Goal: Task Accomplishment & Management: Manage account settings

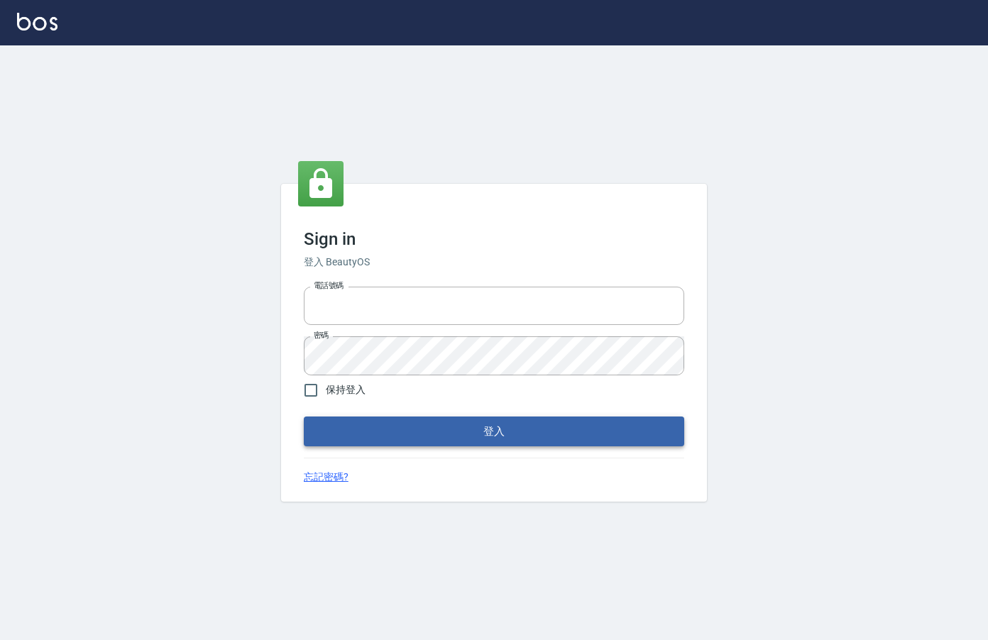
type input "0912850395"
click at [343, 422] on button "登入" at bounding box center [494, 432] width 380 height 30
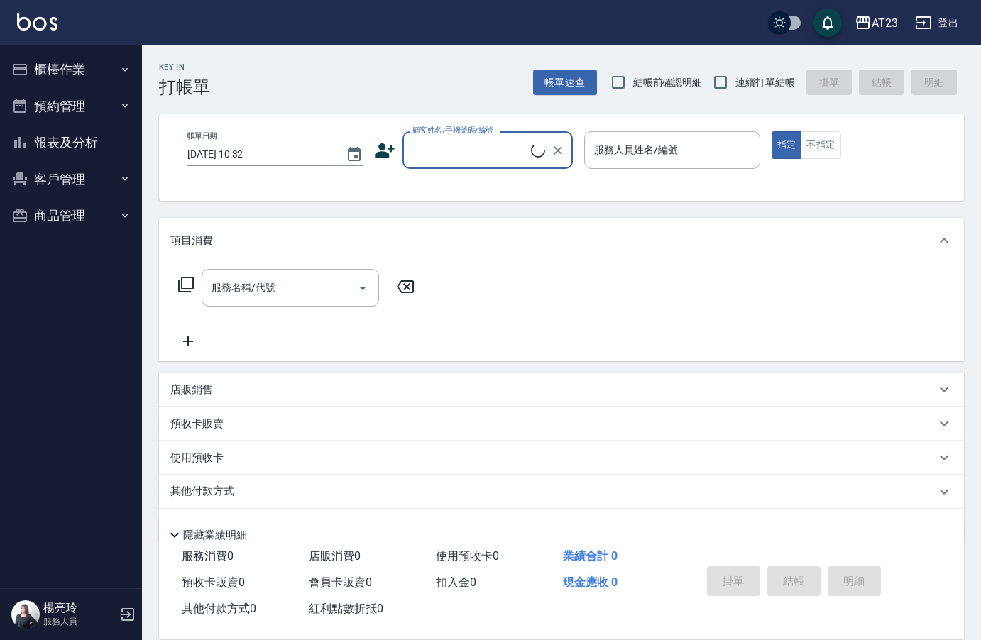
click at [86, 72] on button "櫃檯作業" at bounding box center [71, 69] width 131 height 37
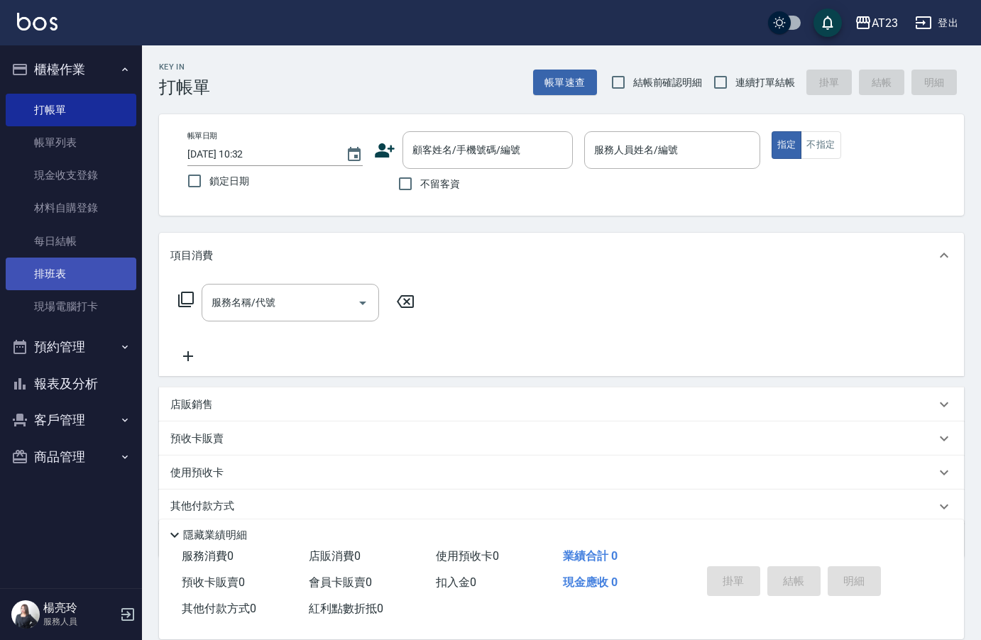
click at [89, 264] on link "排班表" at bounding box center [71, 274] width 131 height 33
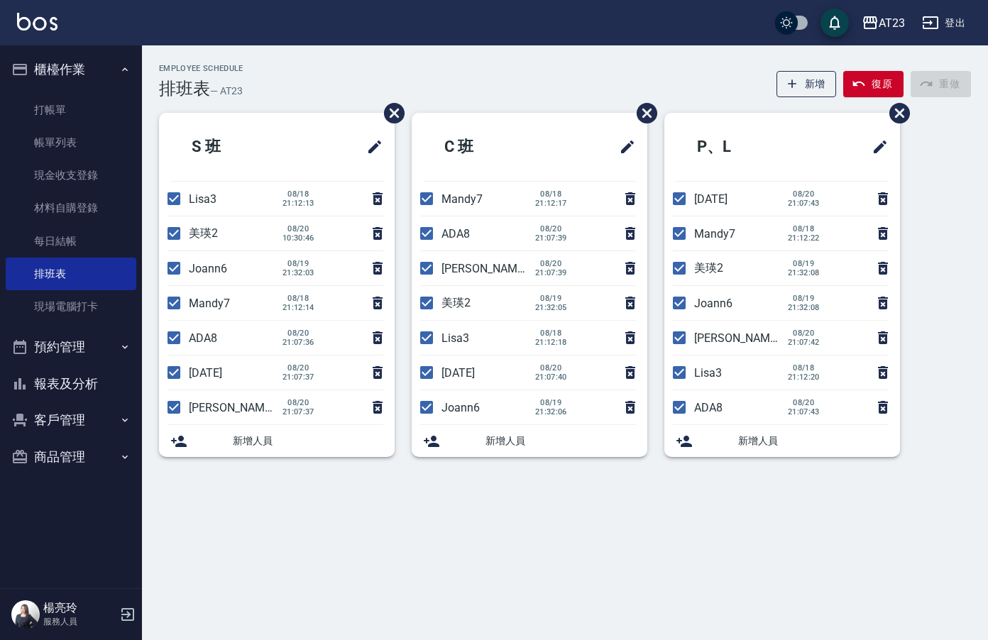
drag, startPoint x: 174, startPoint y: 201, endPoint x: 177, endPoint y: 225, distance: 24.3
click at [174, 205] on input "checkbox" at bounding box center [174, 199] width 30 height 30
checkbox input "false"
drag, startPoint x: 177, startPoint y: 231, endPoint x: 173, endPoint y: 245, distance: 14.6
click at [177, 231] on input "checkbox" at bounding box center [174, 234] width 30 height 30
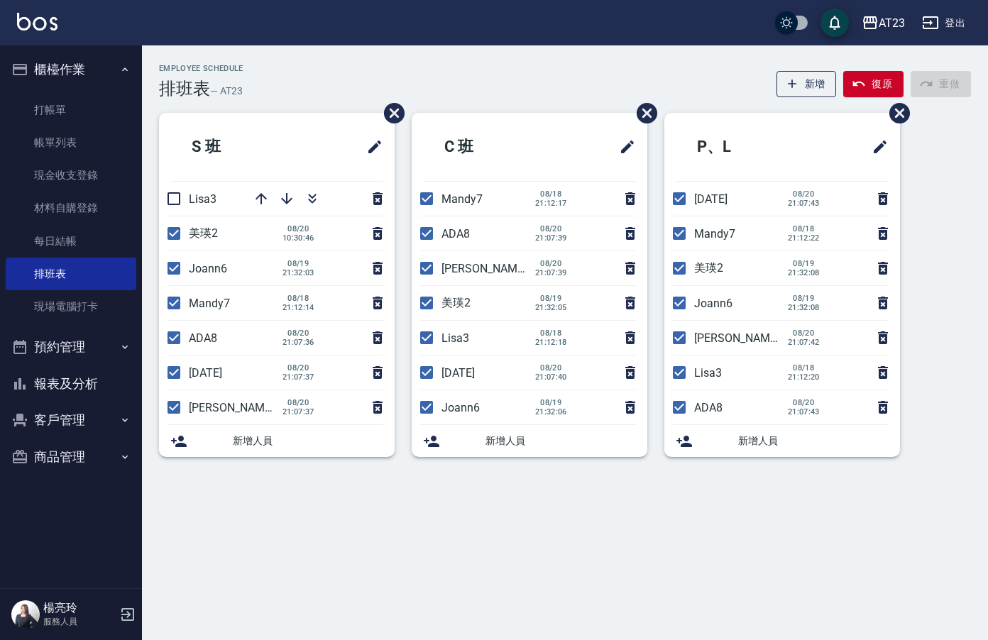
checkbox input "false"
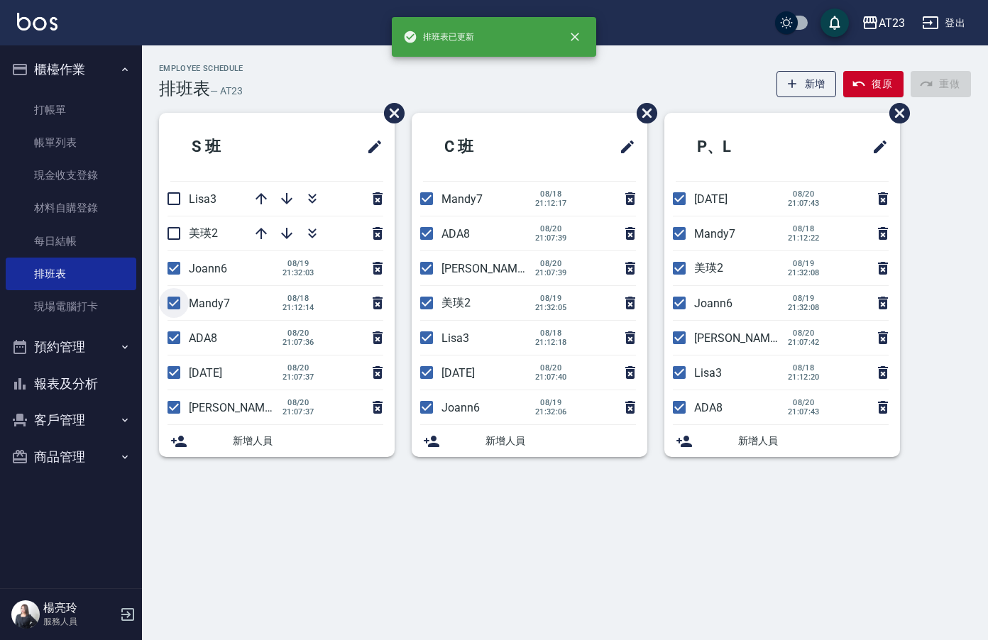
click at [176, 300] on input "checkbox" at bounding box center [174, 303] width 30 height 30
checkbox input "false"
drag, startPoint x: 175, startPoint y: 338, endPoint x: 168, endPoint y: 355, distance: 18.9
click at [174, 338] on input "checkbox" at bounding box center [174, 338] width 30 height 30
checkbox input "false"
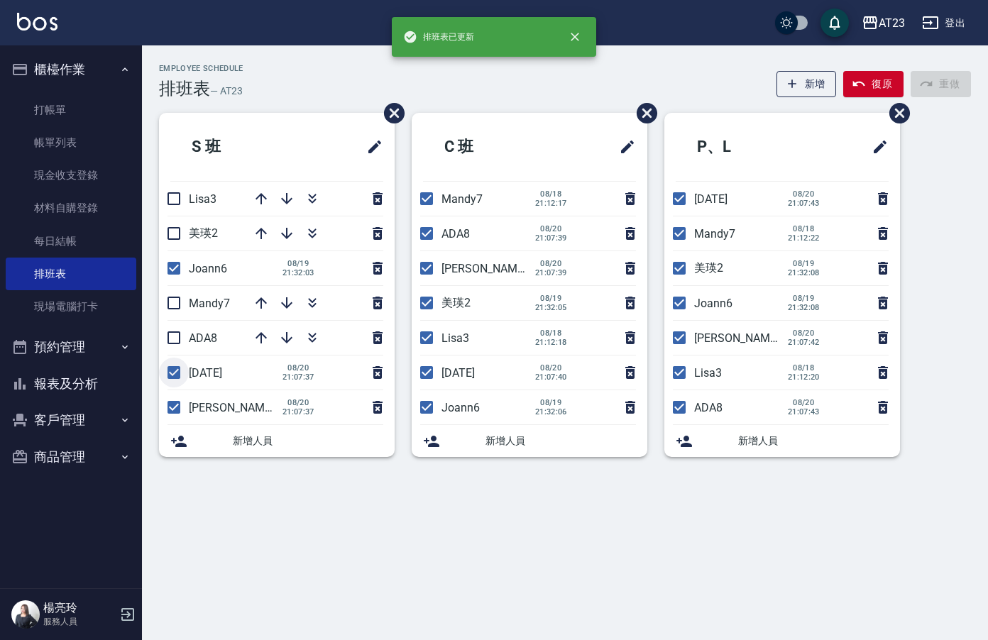
click at [170, 379] on input "checkbox" at bounding box center [174, 373] width 30 height 30
checkbox input "false"
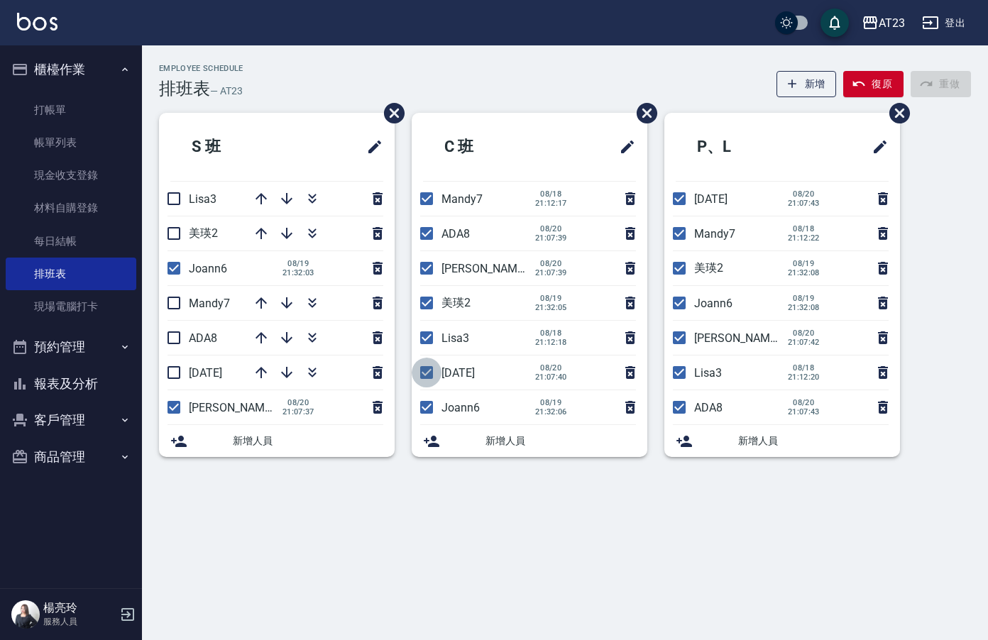
click at [428, 373] on input "checkbox" at bounding box center [427, 373] width 30 height 30
checkbox input "false"
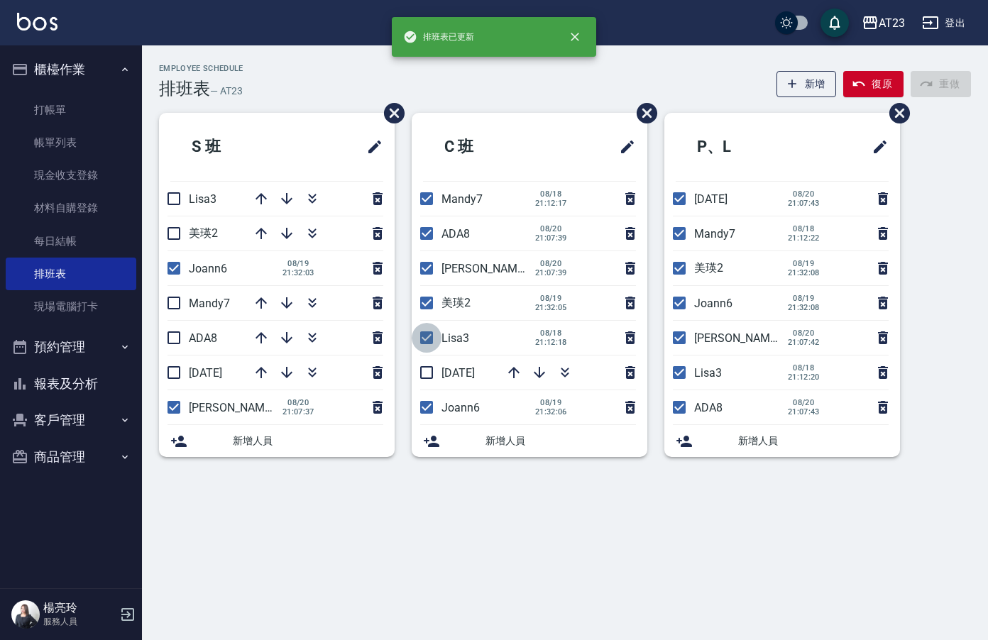
click at [428, 330] on input "checkbox" at bounding box center [427, 338] width 30 height 30
checkbox input "false"
click at [431, 309] on input "checkbox" at bounding box center [427, 303] width 30 height 30
checkbox input "false"
click at [427, 230] on input "checkbox" at bounding box center [427, 234] width 30 height 30
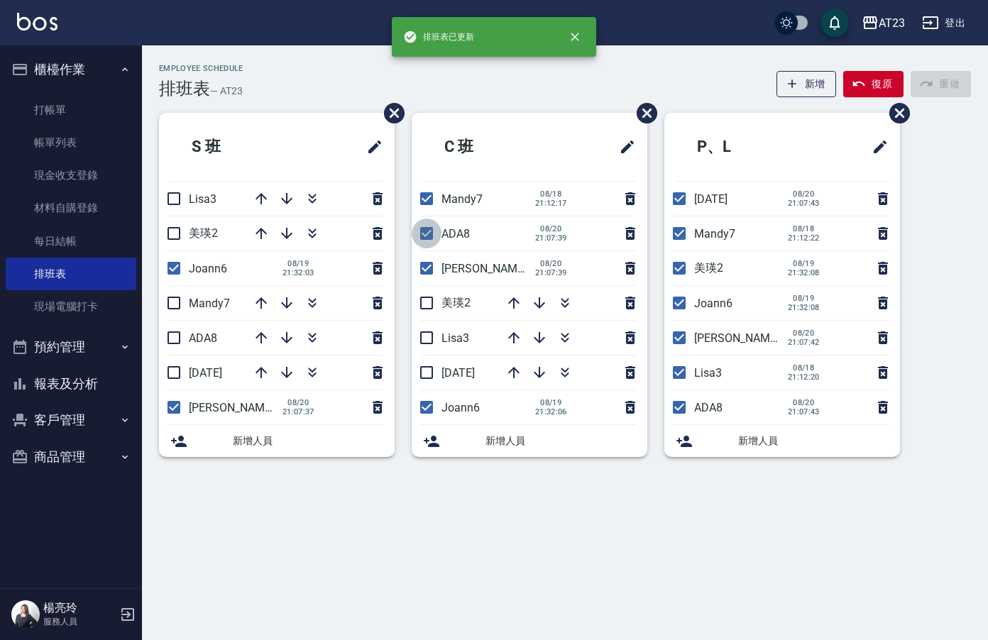
checkbox input "false"
click at [431, 200] on input "checkbox" at bounding box center [427, 199] width 30 height 30
checkbox input "false"
drag, startPoint x: 676, startPoint y: 189, endPoint x: 680, endPoint y: 216, distance: 26.5
click at [676, 194] on input "checkbox" at bounding box center [679, 199] width 30 height 30
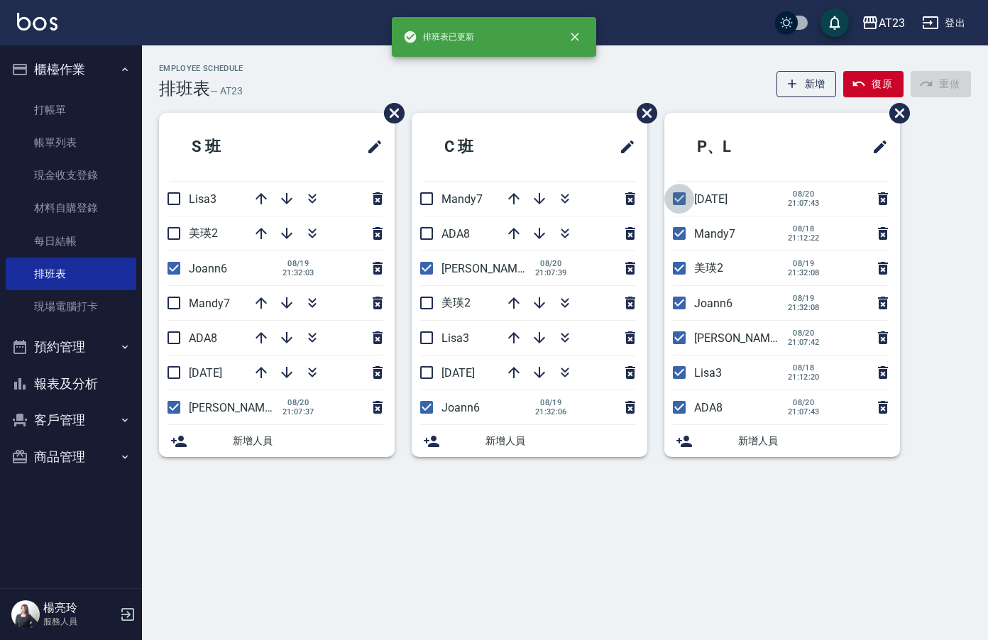
checkbox input "false"
click at [677, 236] on input "checkbox" at bounding box center [679, 234] width 30 height 30
checkbox input "false"
click at [671, 268] on input "checkbox" at bounding box center [679, 268] width 30 height 30
checkbox input "false"
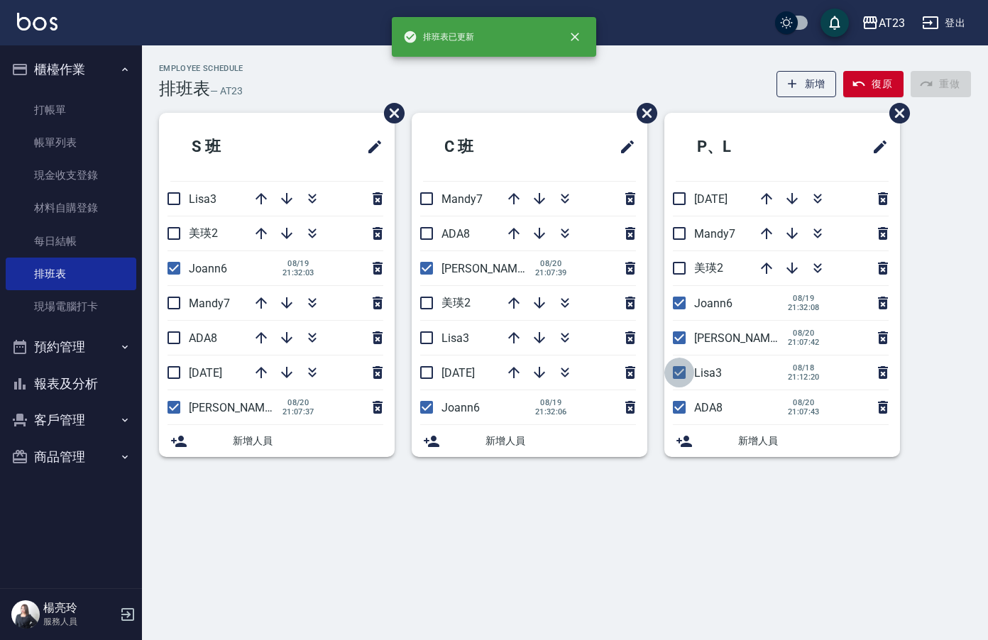
click at [669, 371] on input "checkbox" at bounding box center [679, 373] width 30 height 30
checkbox input "false"
click at [683, 412] on input "checkbox" at bounding box center [679, 407] width 30 height 30
checkbox input "false"
